Goal: Transaction & Acquisition: Purchase product/service

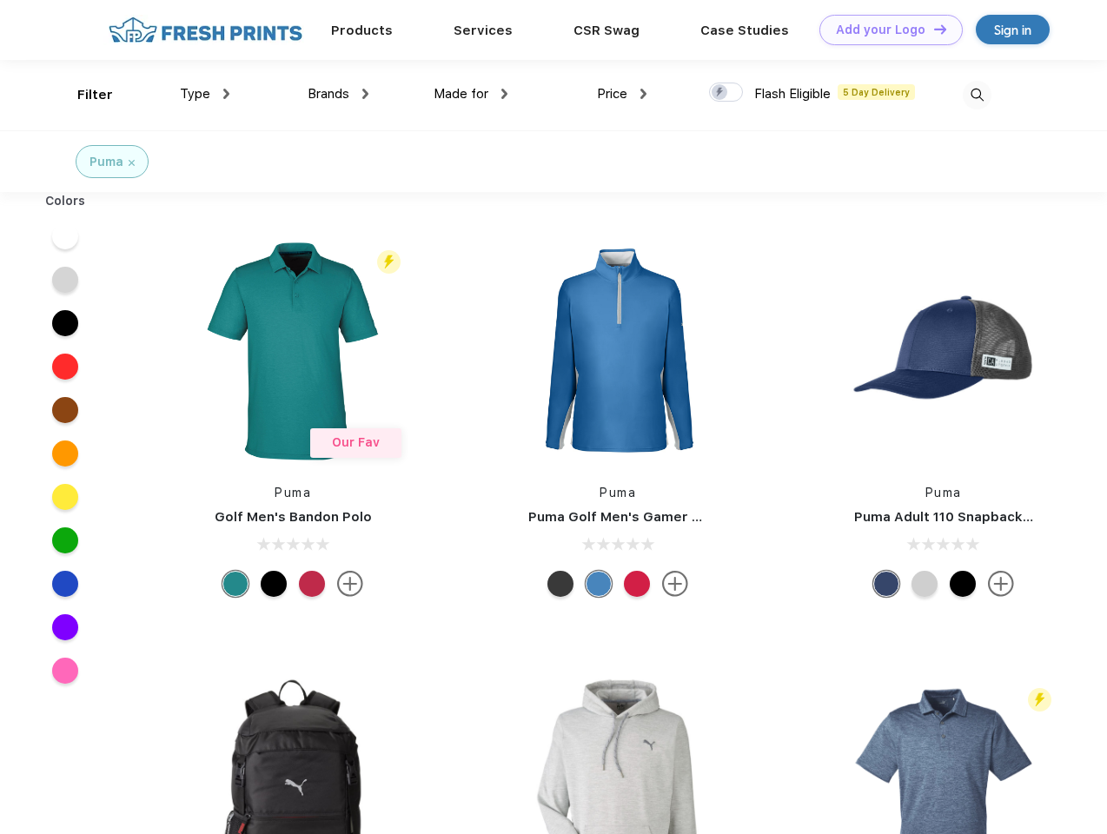
scroll to position [1, 0]
click at [884, 30] on link "Add your Logo Design Tool" at bounding box center [890, 30] width 143 height 30
click at [0, 0] on div "Design Tool" at bounding box center [0, 0] width 0 height 0
click at [932, 29] on link "Add your Logo Design Tool" at bounding box center [890, 30] width 143 height 30
click at [83, 95] on div "Filter" at bounding box center [95, 95] width 36 height 20
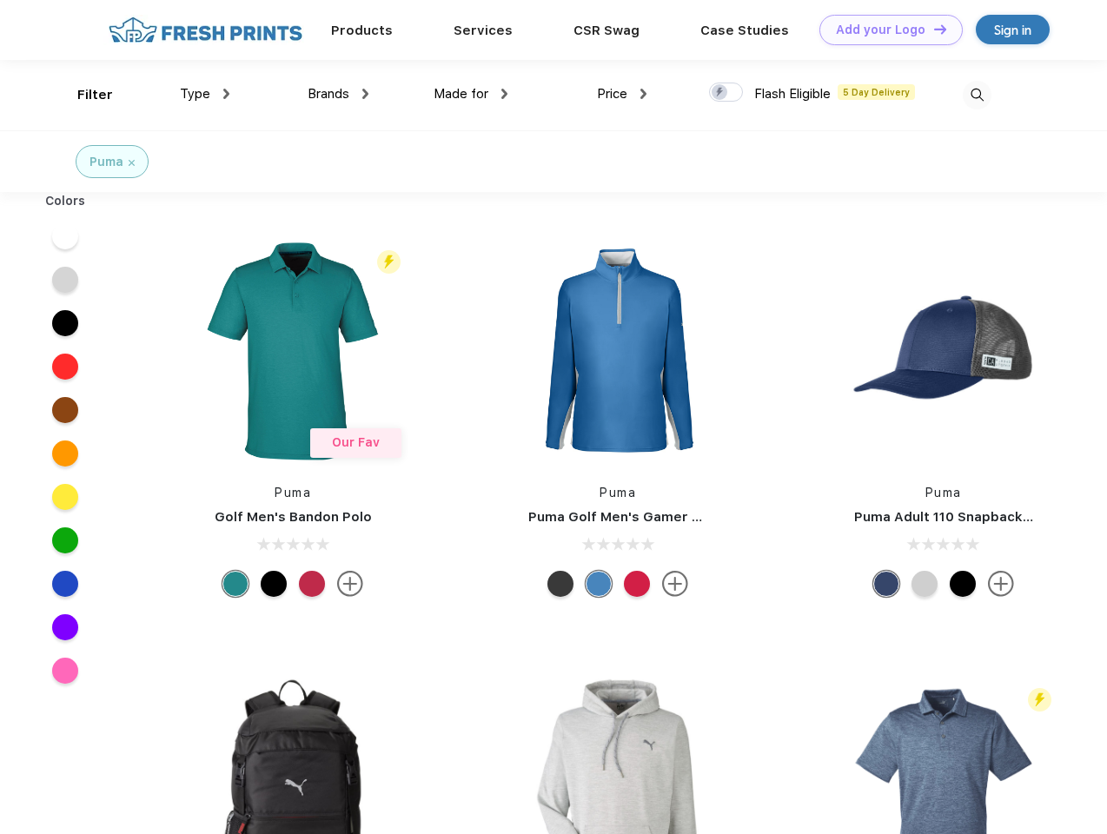
click at [205, 94] on span "Type" at bounding box center [195, 94] width 30 height 16
click at [338, 94] on span "Brands" at bounding box center [329, 94] width 42 height 16
click at [471, 94] on span "Made for" at bounding box center [460, 94] width 55 height 16
click at [622, 94] on span "Price" at bounding box center [612, 94] width 30 height 16
click at [726, 93] on div at bounding box center [726, 92] width 34 height 19
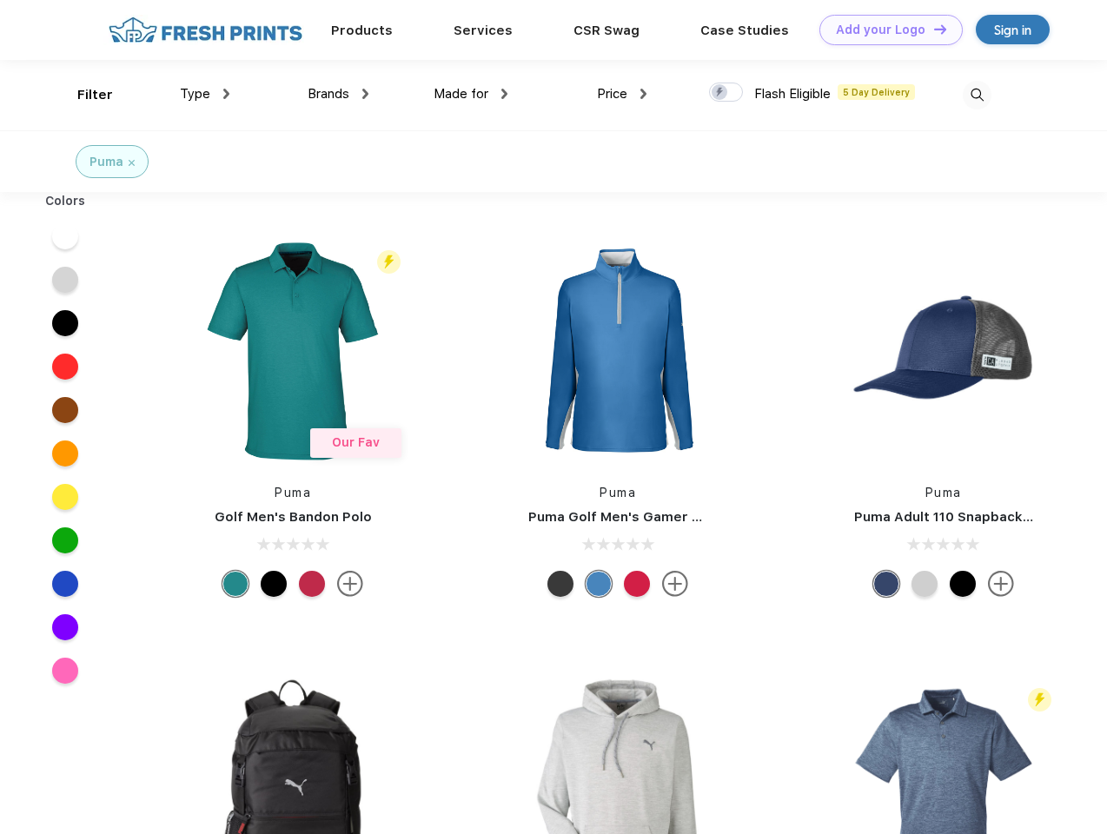
click at [720, 93] on input "checkbox" at bounding box center [714, 87] width 11 height 11
click at [976, 95] on img at bounding box center [976, 95] width 29 height 29
